Goal: Find contact information: Find contact information

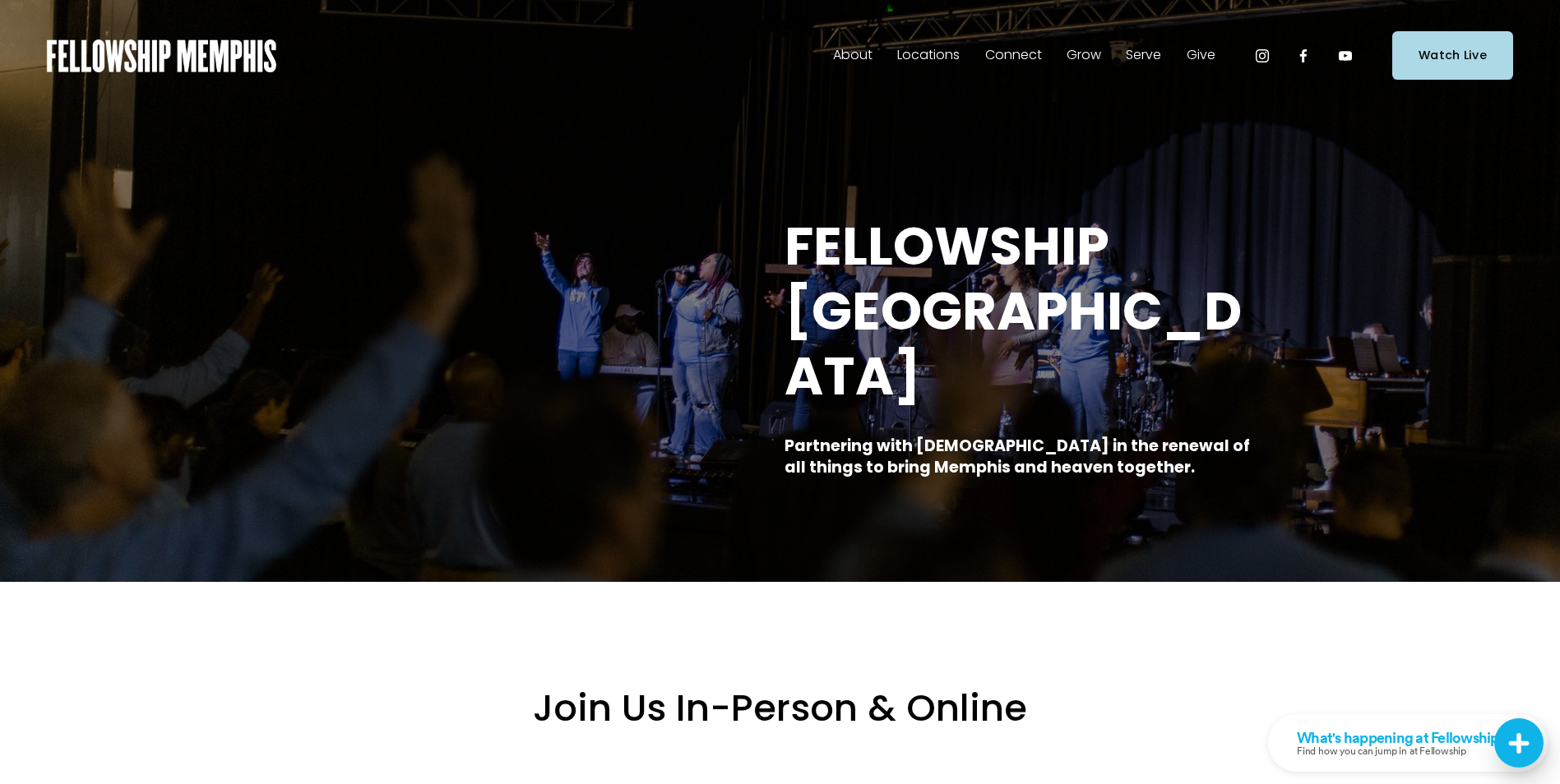
click at [0, 0] on span "Staff" at bounding box center [0, 0] width 0 height 0
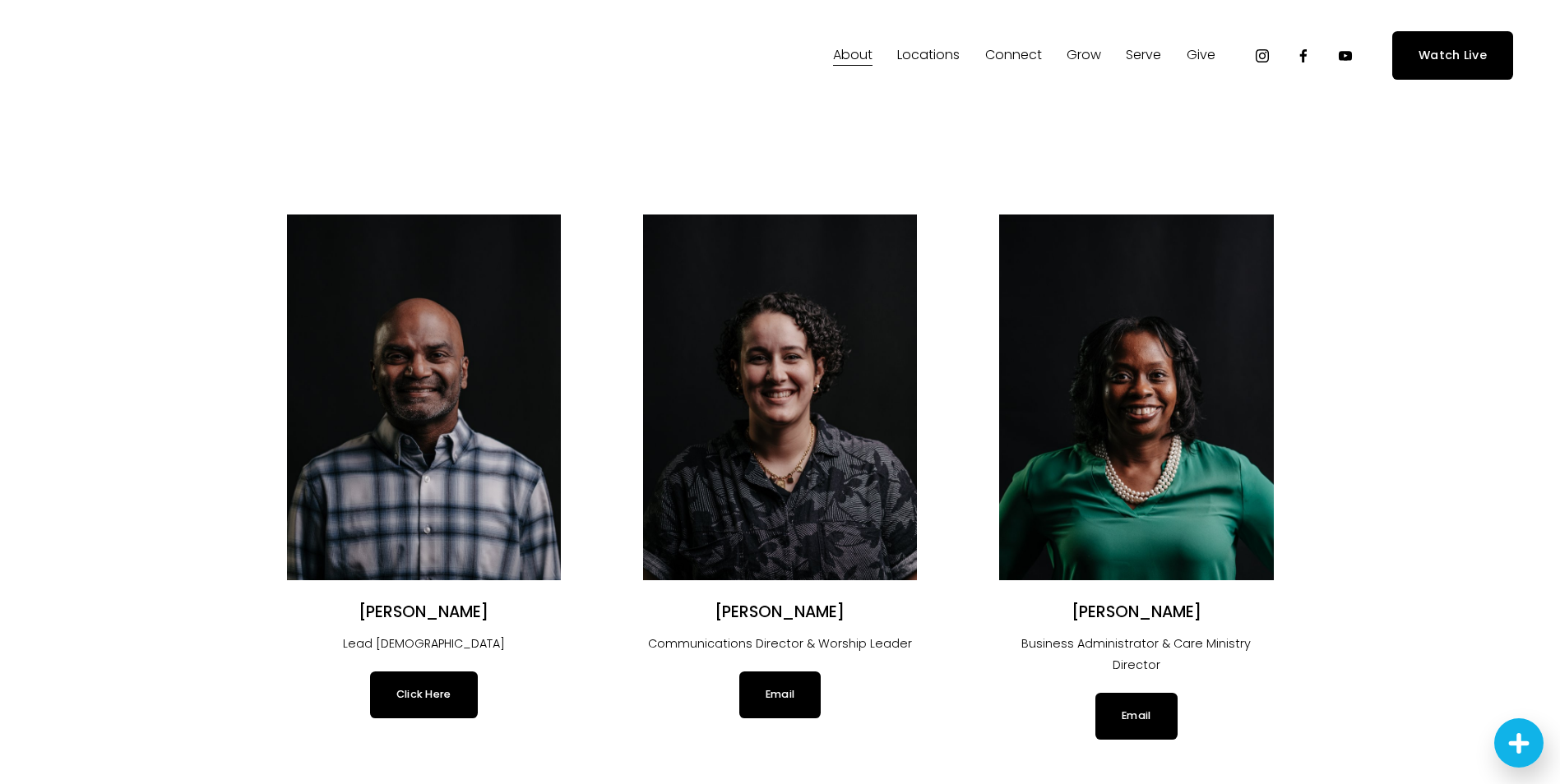
click at [780, 704] on link "Email" at bounding box center [780, 695] width 81 height 46
click at [444, 710] on link "Click Here" at bounding box center [423, 695] width 108 height 46
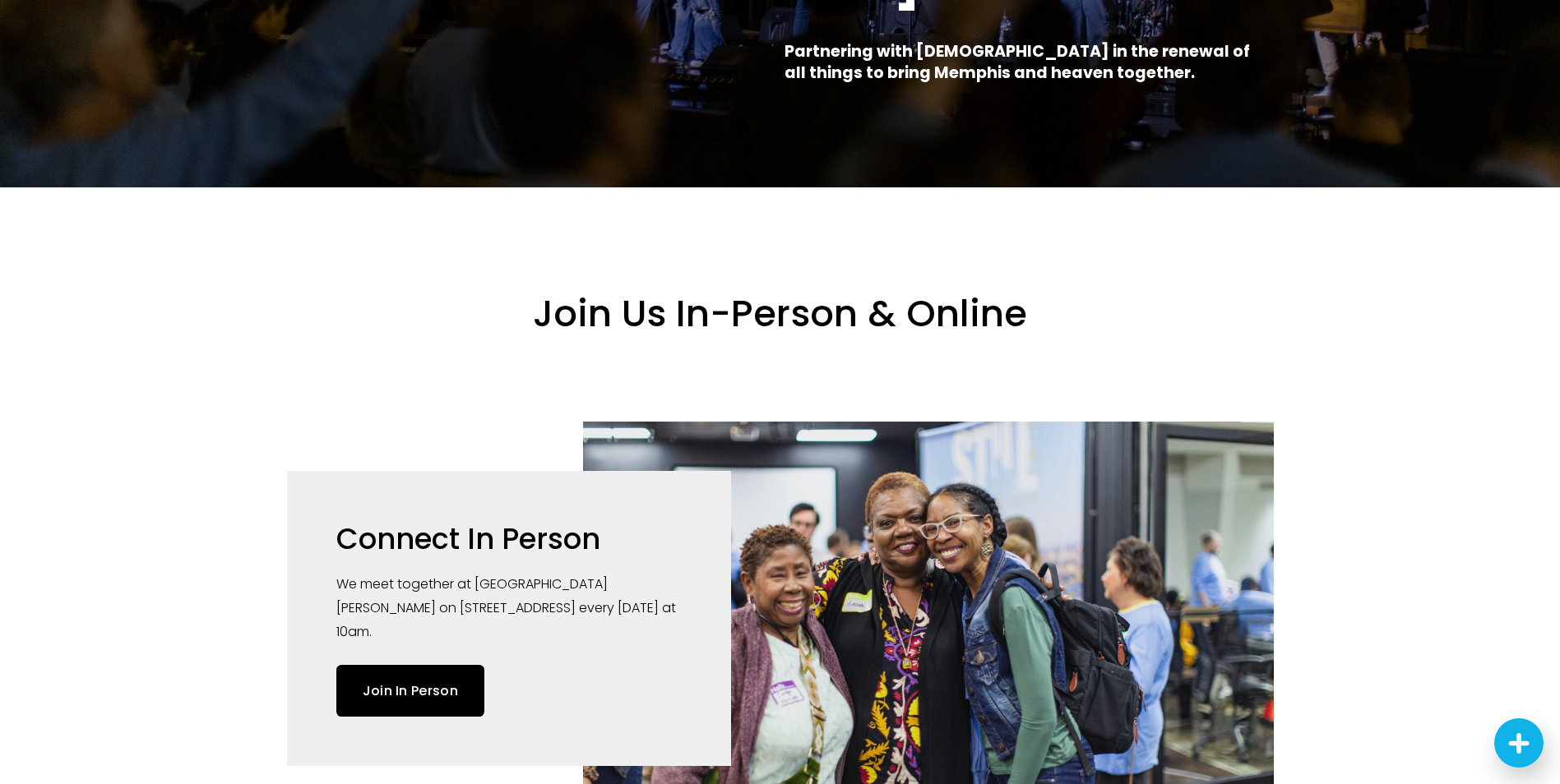
scroll to position [576, 0]
